Goal: Information Seeking & Learning: Check status

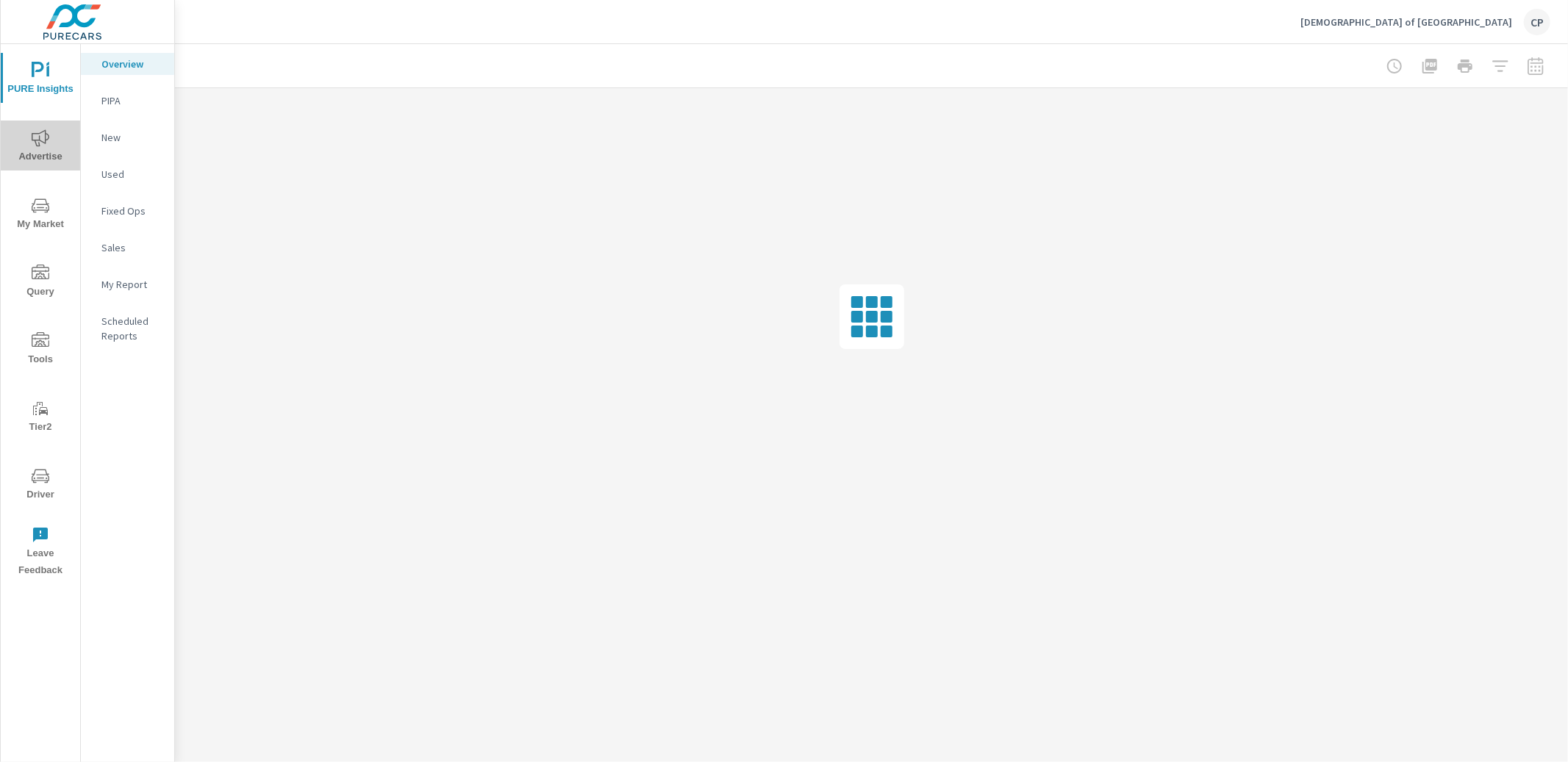
click at [43, 147] on icon "nav menu" at bounding box center [40, 138] width 17 height 17
click at [131, 234] on nav "Overall Search PMAX Display Social Video Local PureCars TV Fixed Ops Website An…" at bounding box center [127, 305] width 93 height 522
click at [130, 243] on p "Video" at bounding box center [131, 248] width 61 height 14
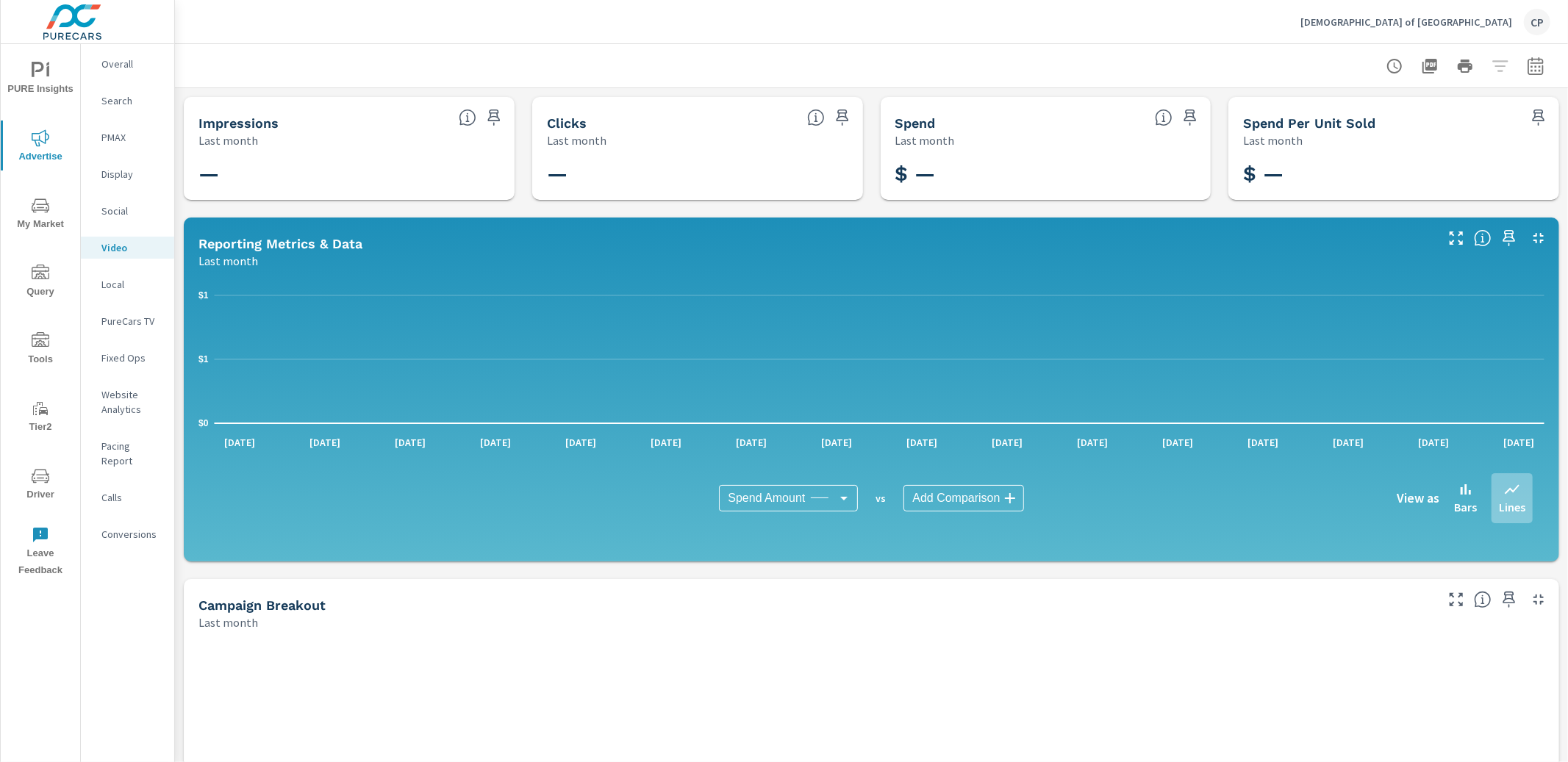
click at [1544, 63] on icon "button" at bounding box center [1535, 65] width 17 height 17
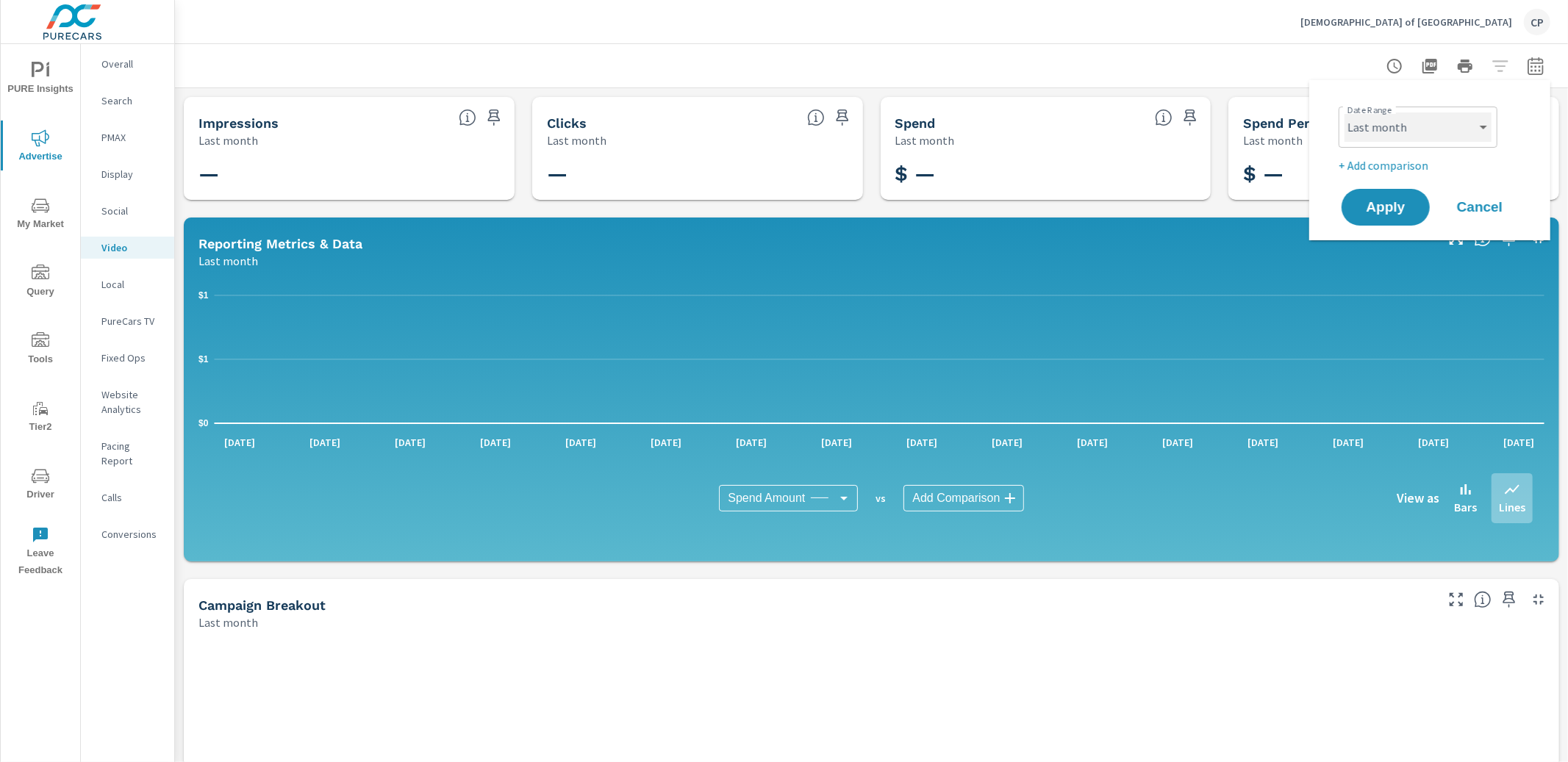
click at [1419, 141] on select "Custom [DATE] Last week Last 7 days Last 14 days Last 30 days Last 45 days Last…" at bounding box center [1418, 127] width 147 height 29
click at [1345, 112] on select "Custom [DATE] Last week Last 7 days Last 14 days Last 30 days Last 45 days Last…" at bounding box center [1418, 127] width 147 height 29
select select "Month to date"
click at [1366, 201] on span "Apply" at bounding box center [1385, 207] width 61 height 14
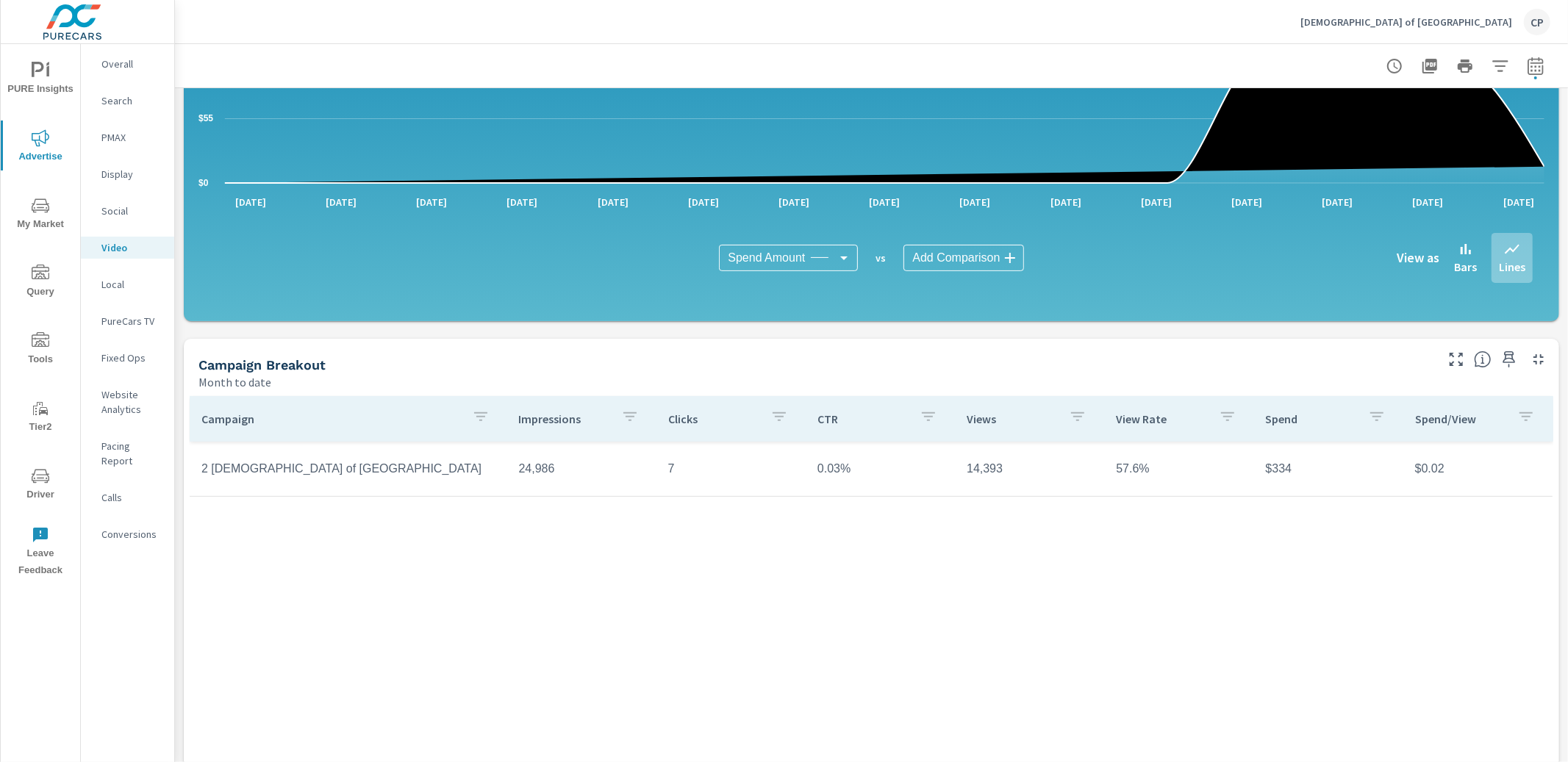
scroll to position [241, 0]
